Goal: Transaction & Acquisition: Purchase product/service

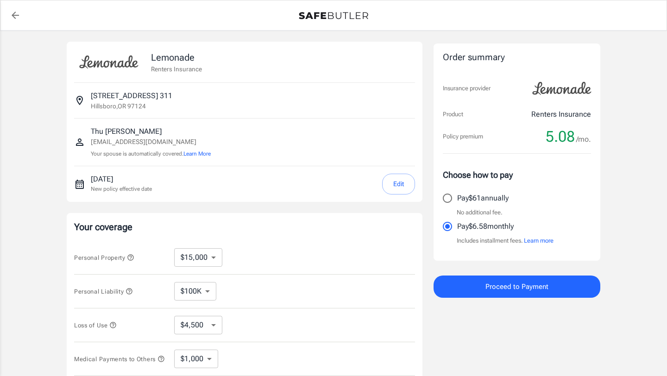
select select "15000"
select select "500"
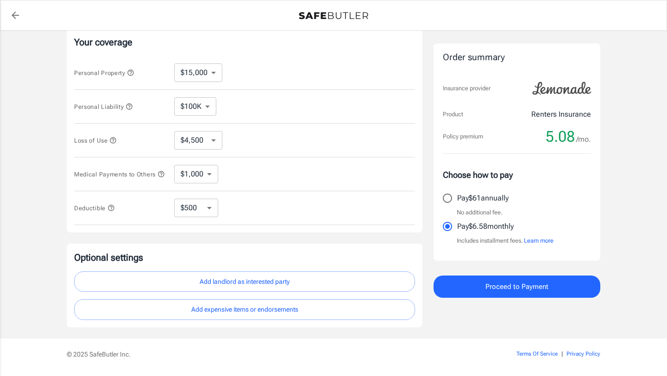
scroll to position [181, 0]
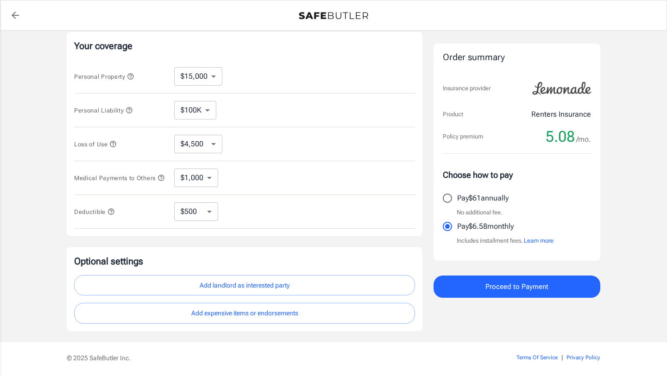
click at [147, 113] on span "Personal Liability" at bounding box center [120, 110] width 93 height 12
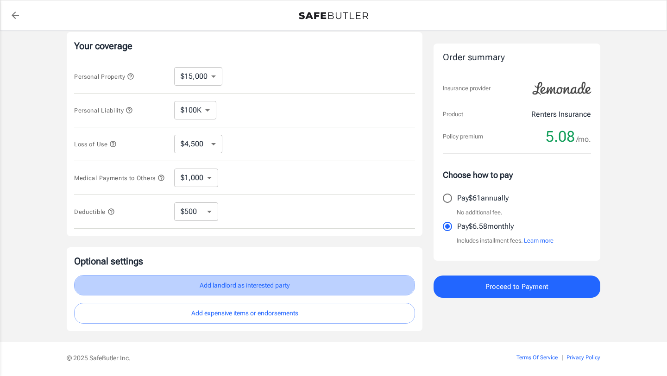
click at [258, 290] on button "Add landlord as interested party" at bounding box center [244, 285] width 341 height 21
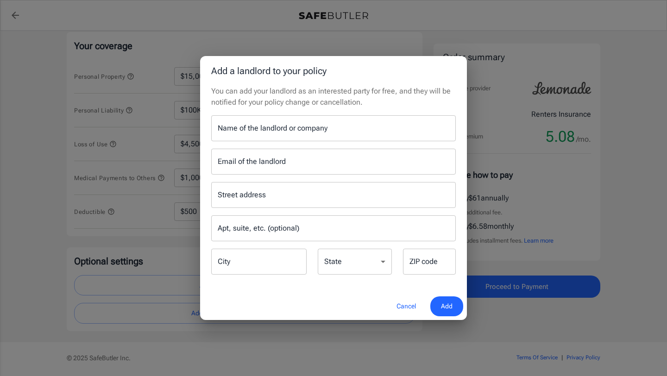
click at [399, 309] on button "Cancel" at bounding box center [406, 306] width 41 height 20
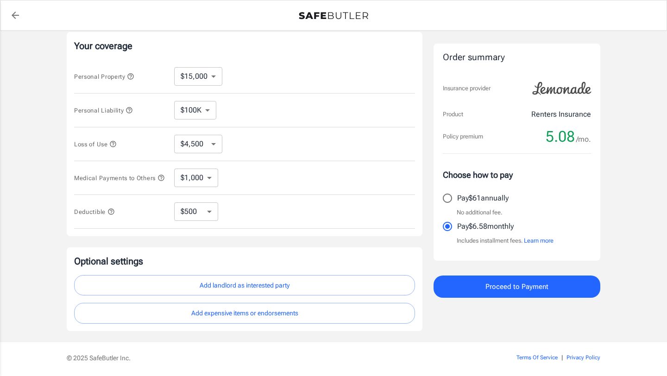
click at [449, 199] on input "Pay $61 annually" at bounding box center [447, 198] width 19 height 19
radio input "true"
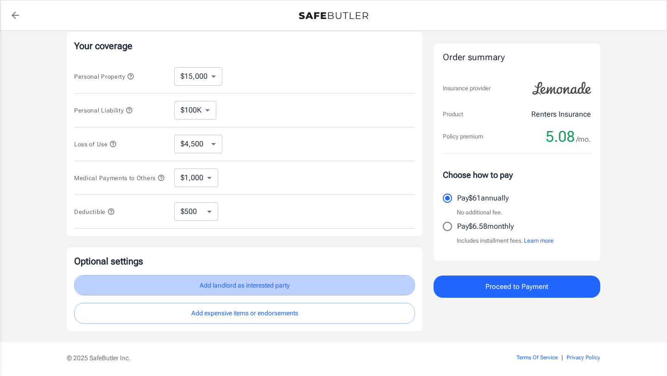
click at [305, 291] on button "Add landlord as interested party" at bounding box center [244, 285] width 341 height 21
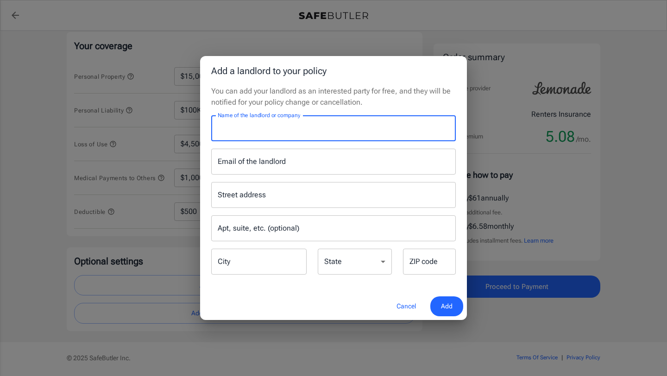
click at [307, 128] on input "Name of the landlord or company" at bounding box center [333, 128] width 245 height 26
type input "p"
type input "Platform 14"
click at [327, 171] on input "Email of the landlord" at bounding box center [333, 162] width 245 height 26
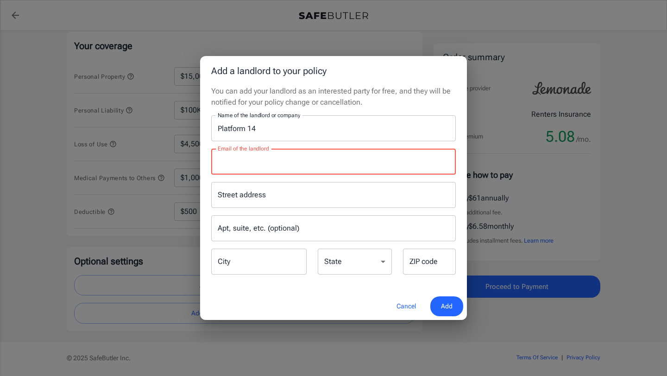
click at [323, 203] on input "Street address" at bounding box center [333, 195] width 236 height 18
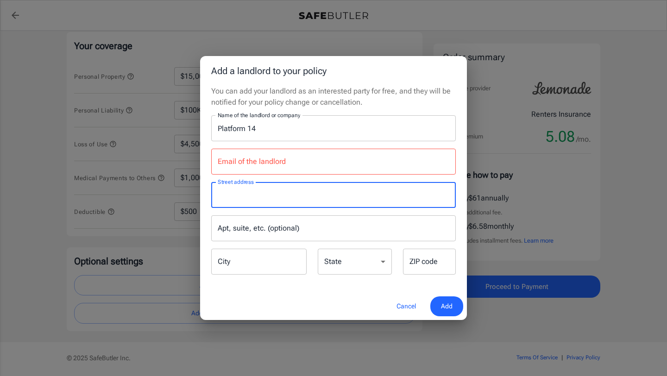
paste input "[STREET_ADDRESS]"
type input "[STREET_ADDRESS]"
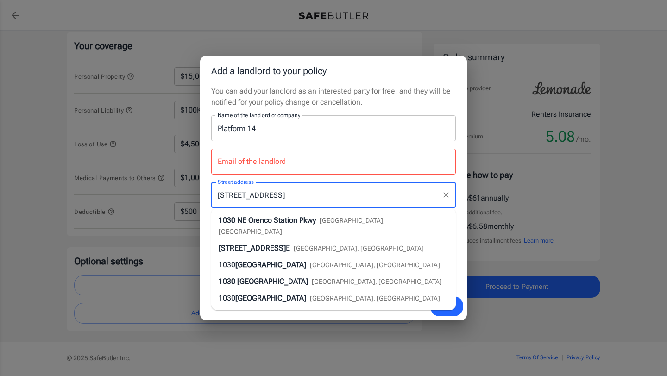
click at [309, 219] on span "NE Orenco Station Pkwy" at bounding box center [276, 220] width 79 height 9
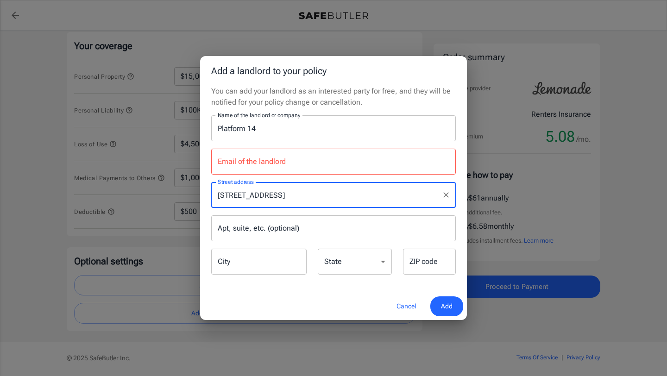
type input "Hillsboro"
select select "OR"
type input "97124"
type input "[STREET_ADDRESS]"
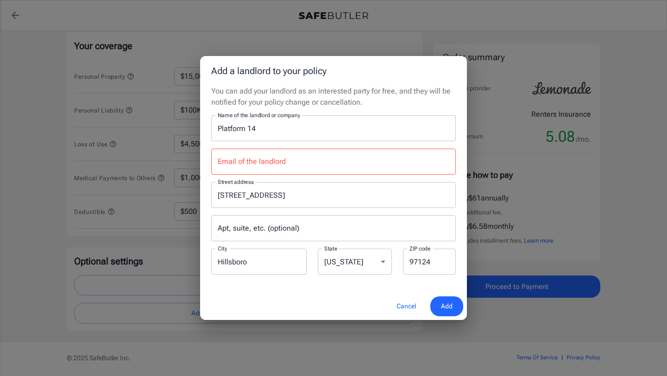
click at [305, 229] on input "Apt, suite, etc. (optional)" at bounding box center [333, 228] width 245 height 26
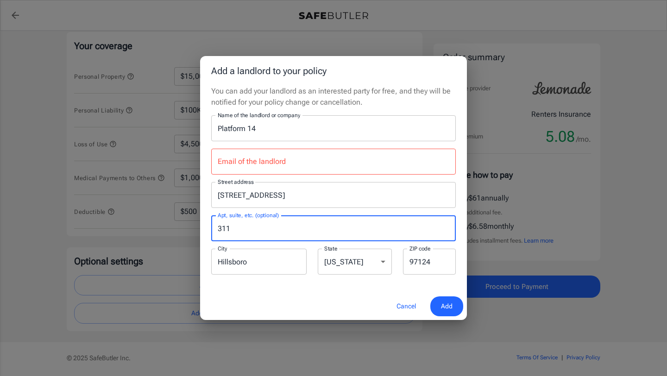
type input "311"
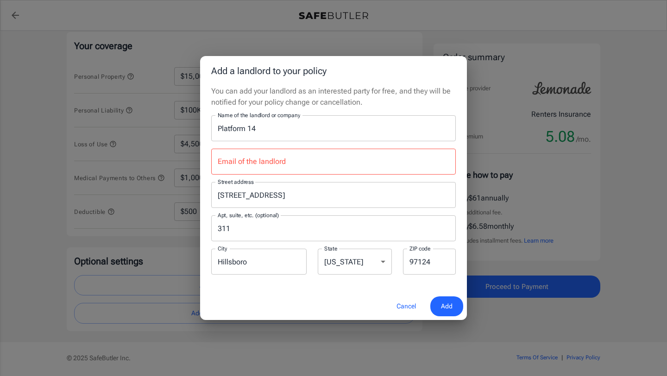
click at [314, 296] on div "Cancel Add" at bounding box center [333, 306] width 267 height 27
click at [442, 302] on span "Add" at bounding box center [447, 307] width 12 height 12
click at [339, 165] on input "Email of the landlord" at bounding box center [333, 162] width 245 height 26
paste input "[EMAIL_ADDRESS][DOMAIN_NAME]"
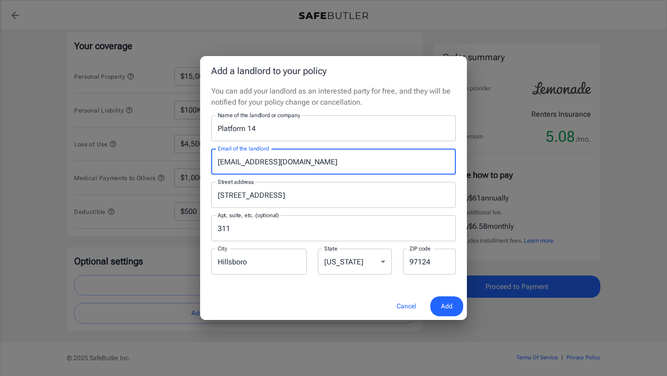
type input "[EMAIL_ADDRESS][DOMAIN_NAME]"
click at [447, 307] on span "Add" at bounding box center [447, 307] width 12 height 12
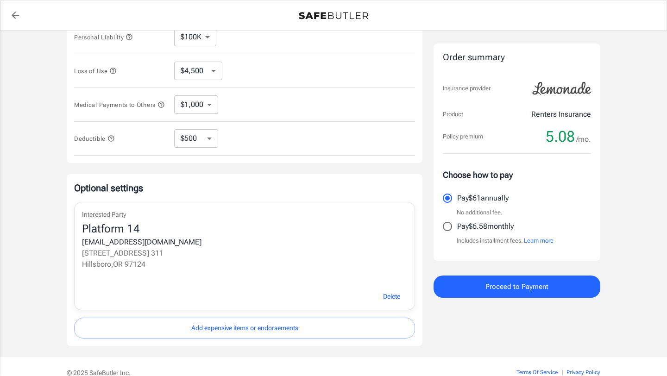
scroll to position [270, 0]
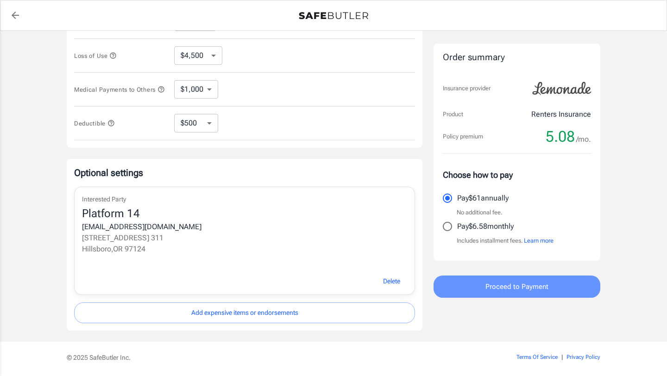
click at [484, 292] on button "Proceed to Payment" at bounding box center [517, 287] width 167 height 22
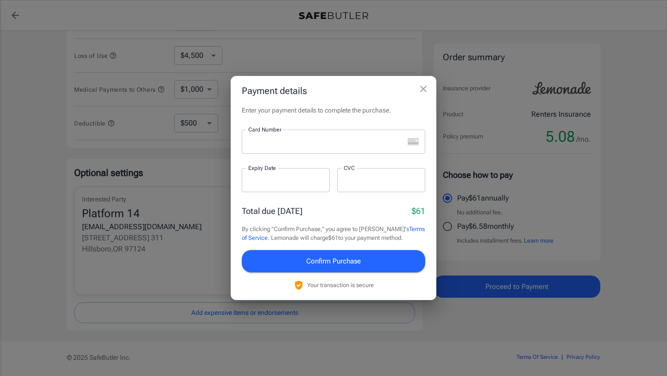
click at [158, 225] on div "Payment details Enter your payment details to complete the purchase. Card Numbe…" at bounding box center [333, 188] width 667 height 376
click at [422, 89] on icon "close" at bounding box center [423, 88] width 11 height 11
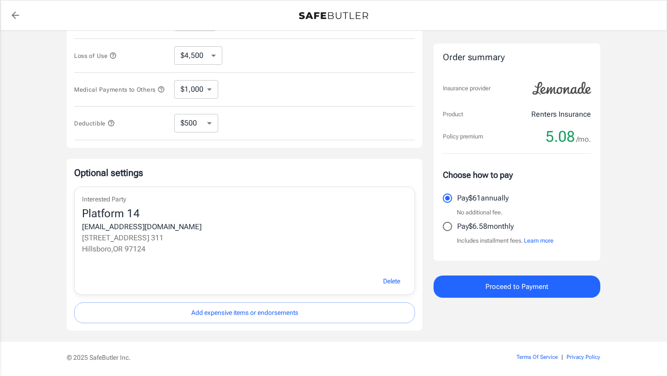
click at [220, 233] on div "[EMAIL_ADDRESS][DOMAIN_NAME]" at bounding box center [244, 226] width 325 height 11
click at [141, 221] on div "Platform 14" at bounding box center [244, 214] width 325 height 15
click at [111, 197] on div "Interested Party Platform 14 [EMAIL_ADDRESS][DOMAIN_NAME] [STREET_ADDRESS]" at bounding box center [245, 227] width 340 height 81
click at [131, 230] on div "[EMAIL_ADDRESS][DOMAIN_NAME]" at bounding box center [244, 226] width 325 height 11
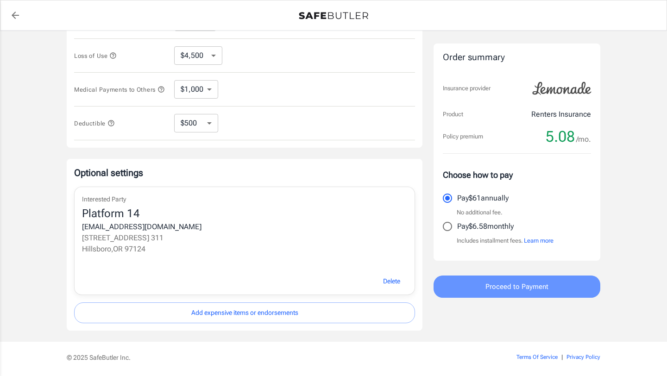
click at [513, 286] on span "Proceed to Payment" at bounding box center [516, 287] width 63 height 12
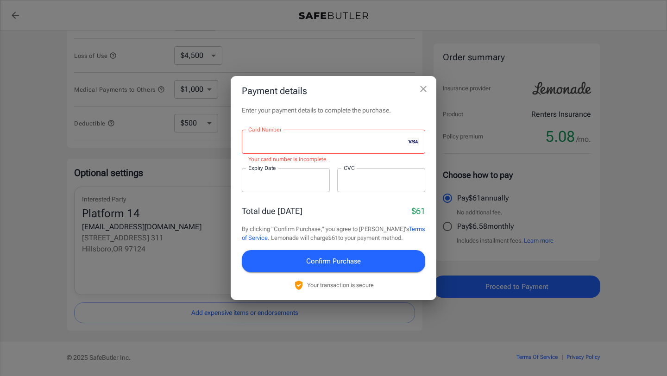
click at [309, 149] on div at bounding box center [323, 142] width 162 height 24
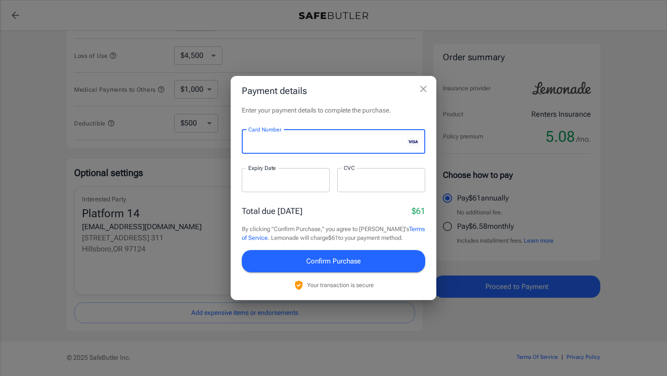
click at [252, 186] on div at bounding box center [286, 180] width 88 height 24
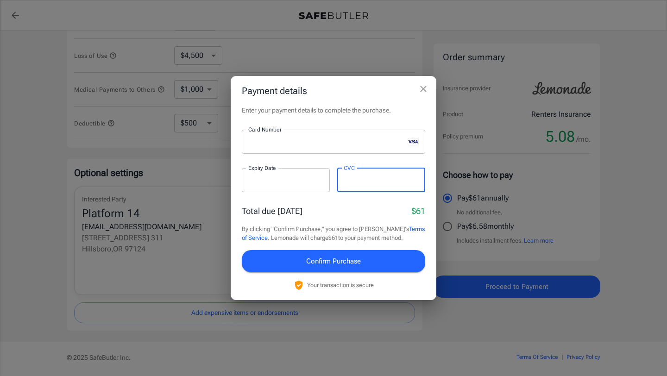
click at [341, 259] on span "Confirm Purchase" at bounding box center [333, 261] width 55 height 12
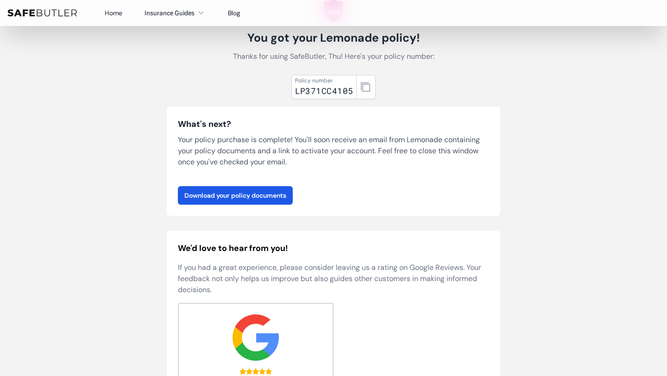
scroll to position [53, 0]
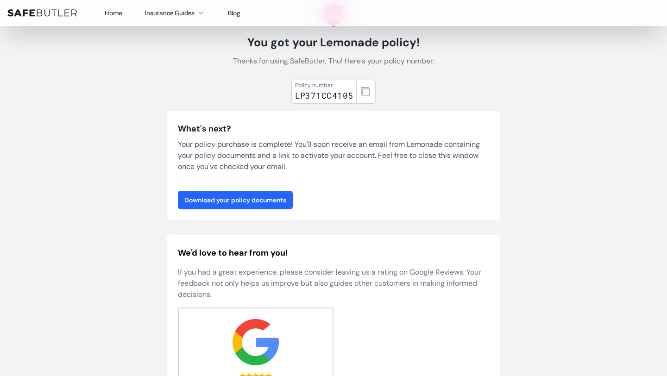
click at [263, 201] on link "Download your policy documents" at bounding box center [235, 200] width 115 height 19
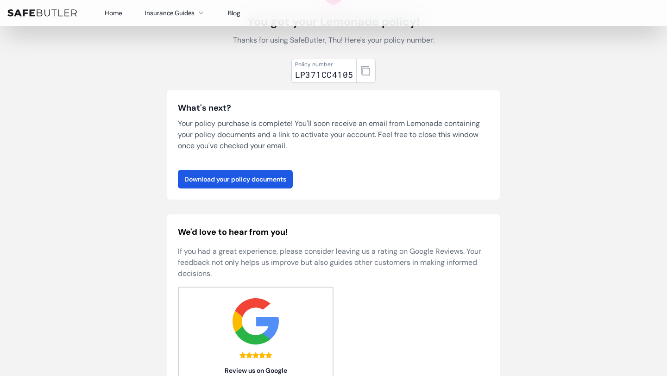
scroll to position [72, 0]
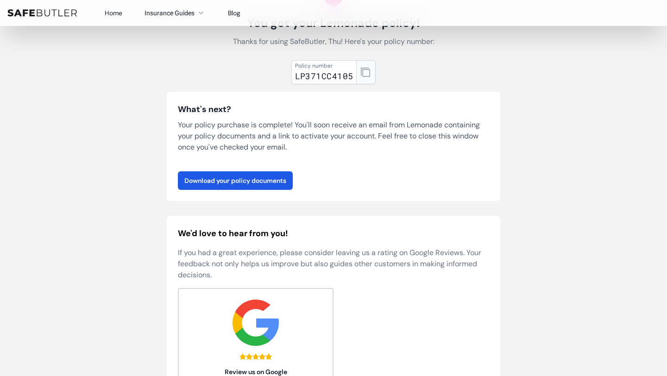
click at [365, 73] on icon "button" at bounding box center [365, 72] width 9 height 9
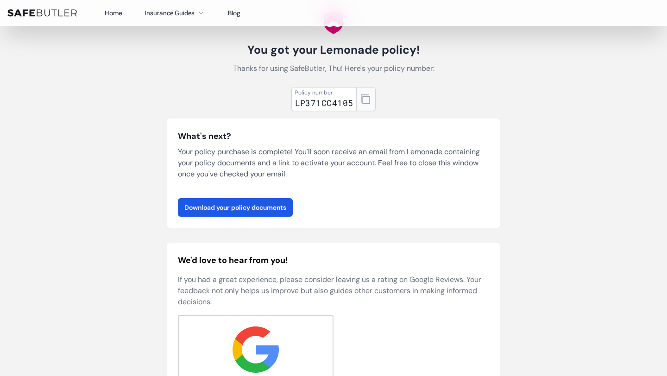
scroll to position [43, 0]
